Goal: Complete application form: Complete application form

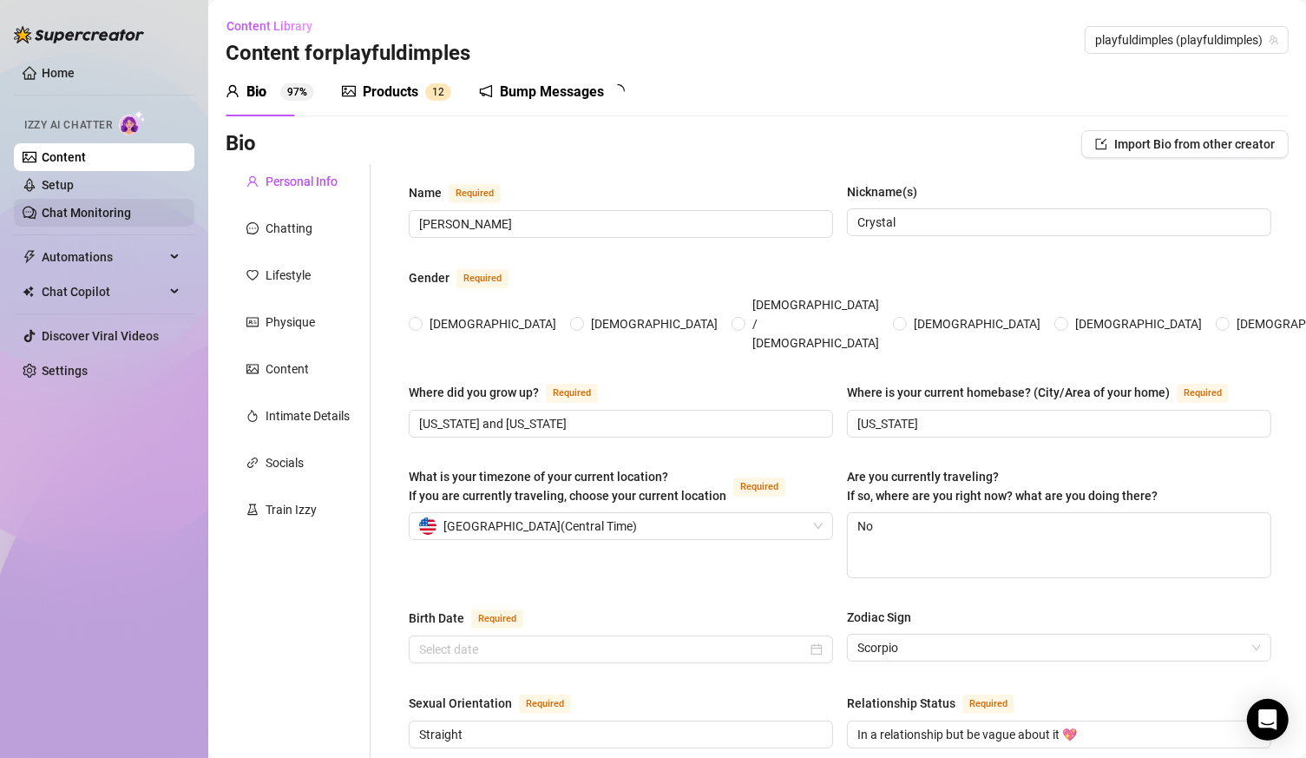
type input "[PERSON_NAME]"
type input "Crystal"
type input "[US_STATE] and [US_STATE]"
type input "[US_STATE]"
type textarea "No"
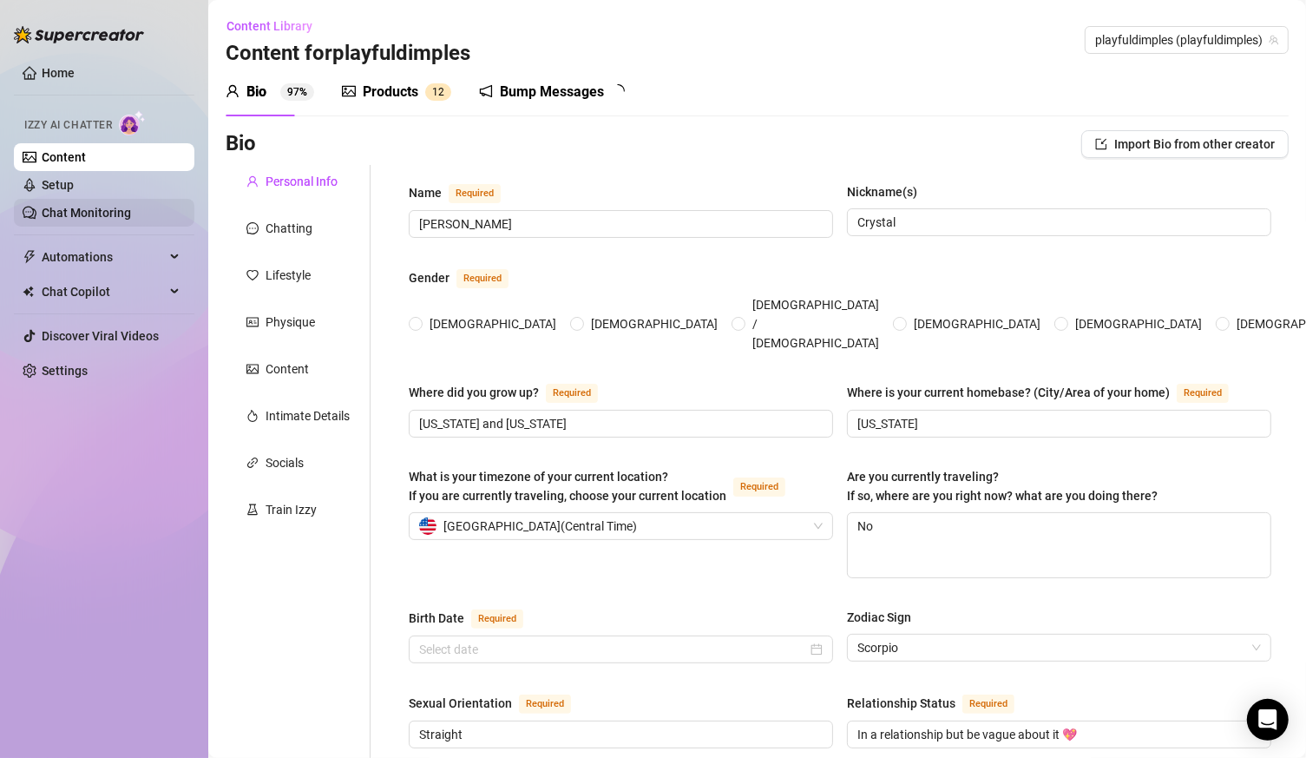
type input "Straight"
type input "In a relationship but be vague about it 💖"
type input "don't talk about this"
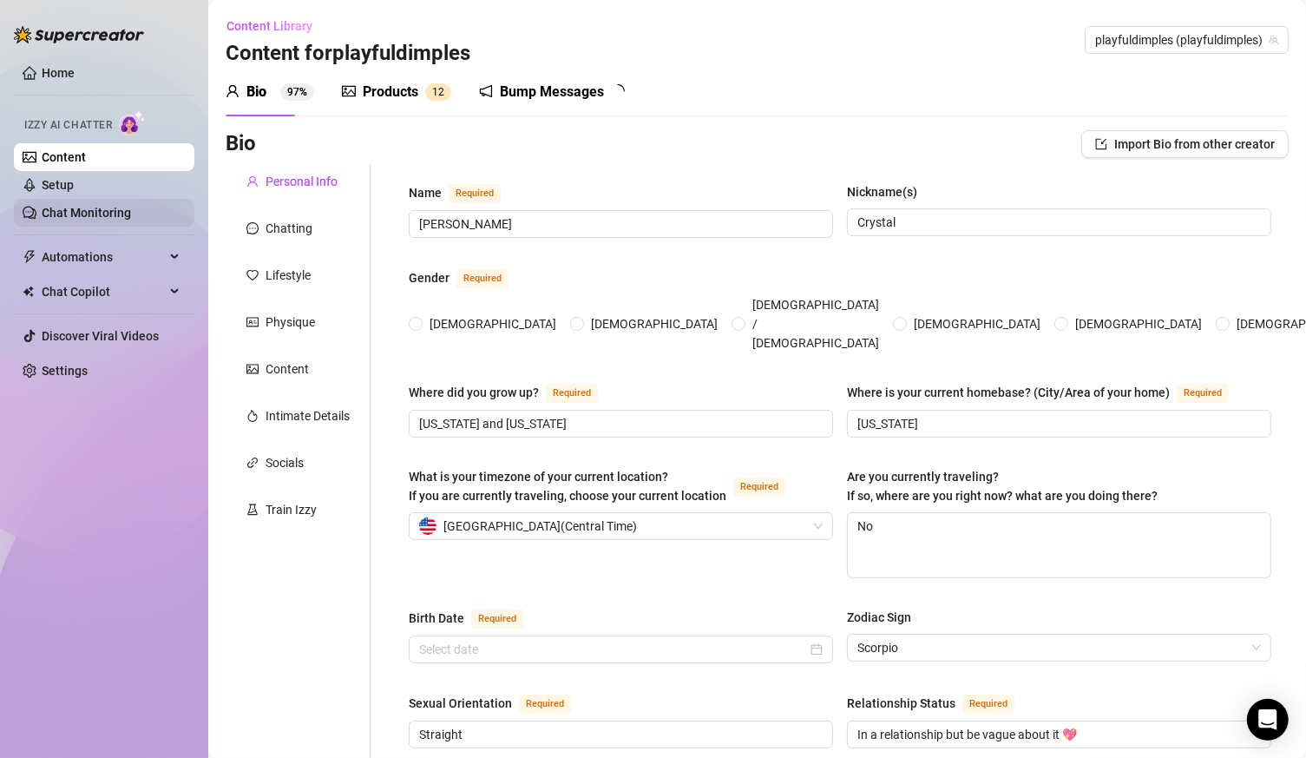
type input "Social Media Darling, Tiktok Queen"
type input "don't talk about this"
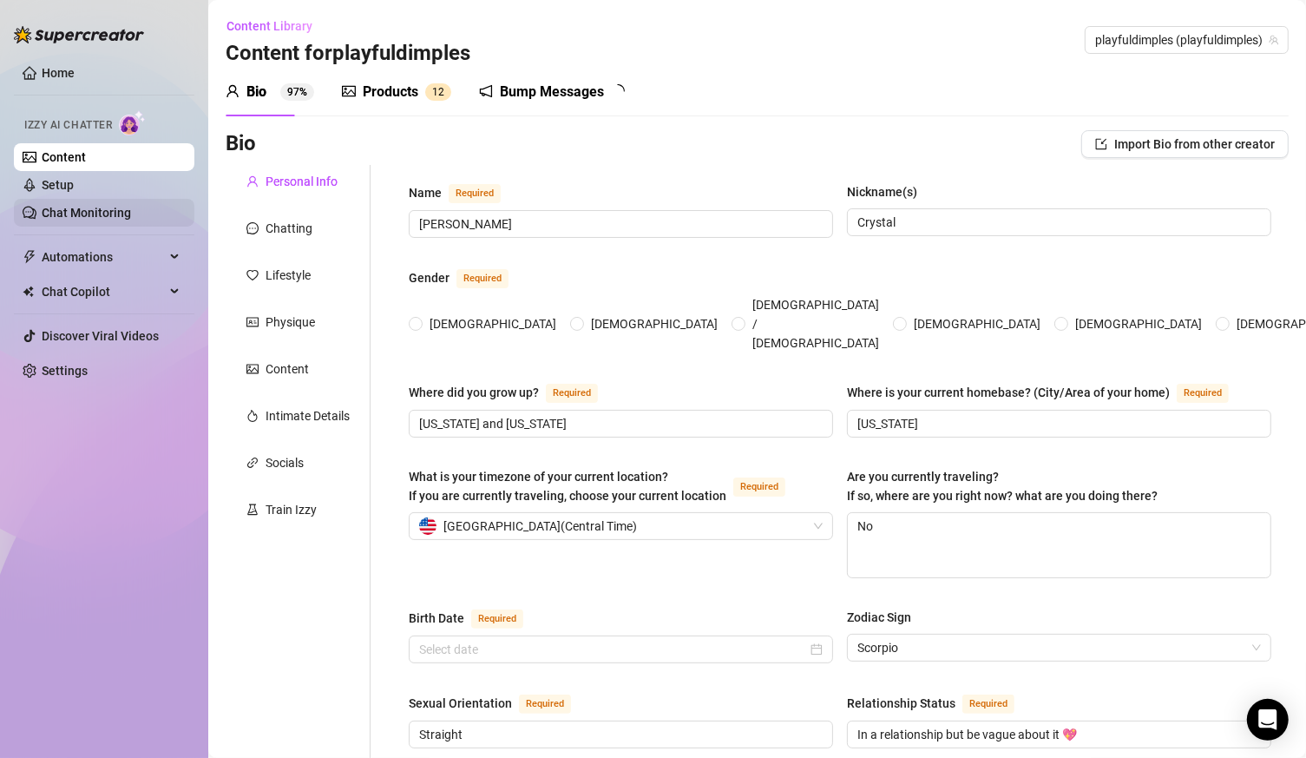
type textarea "Build a global brand! Travel the world, settle down and invest in a couple of b…"
type textarea "I accidentally went live on Tiktok and didn't notice it! good thing i didnt sho…"
type textarea "I don’t watch TV. I meditate more than I party. I know how to fix a carburetor …"
type textarea "I’m your next obsession, and your last late-night scroll 😘"
radio input "true"
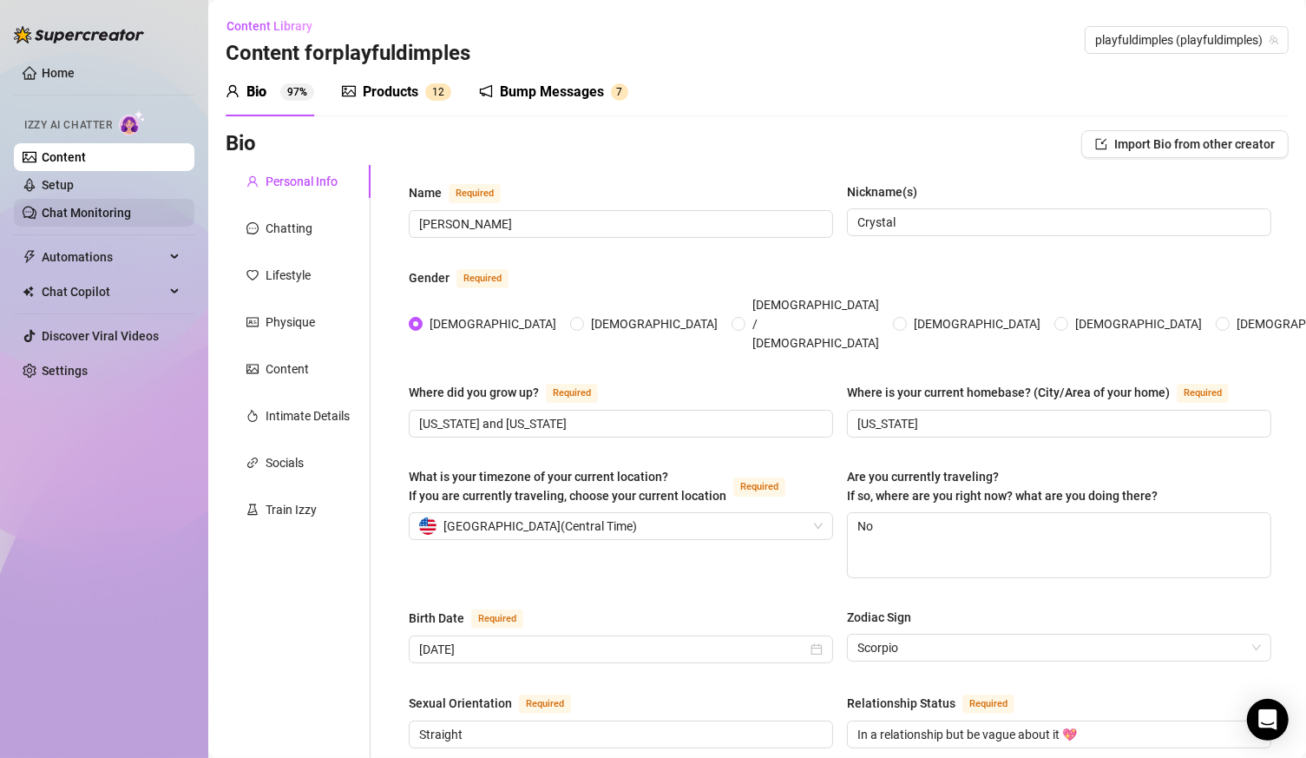
type input "[DATE]"
click at [43, 439] on div "Home Izzy AI Chatter Content Setup Chat Monitoring Automations Chat Copilot Dis…" at bounding box center [104, 371] width 181 height 742
